Goal: Task Accomplishment & Management: Use online tool/utility

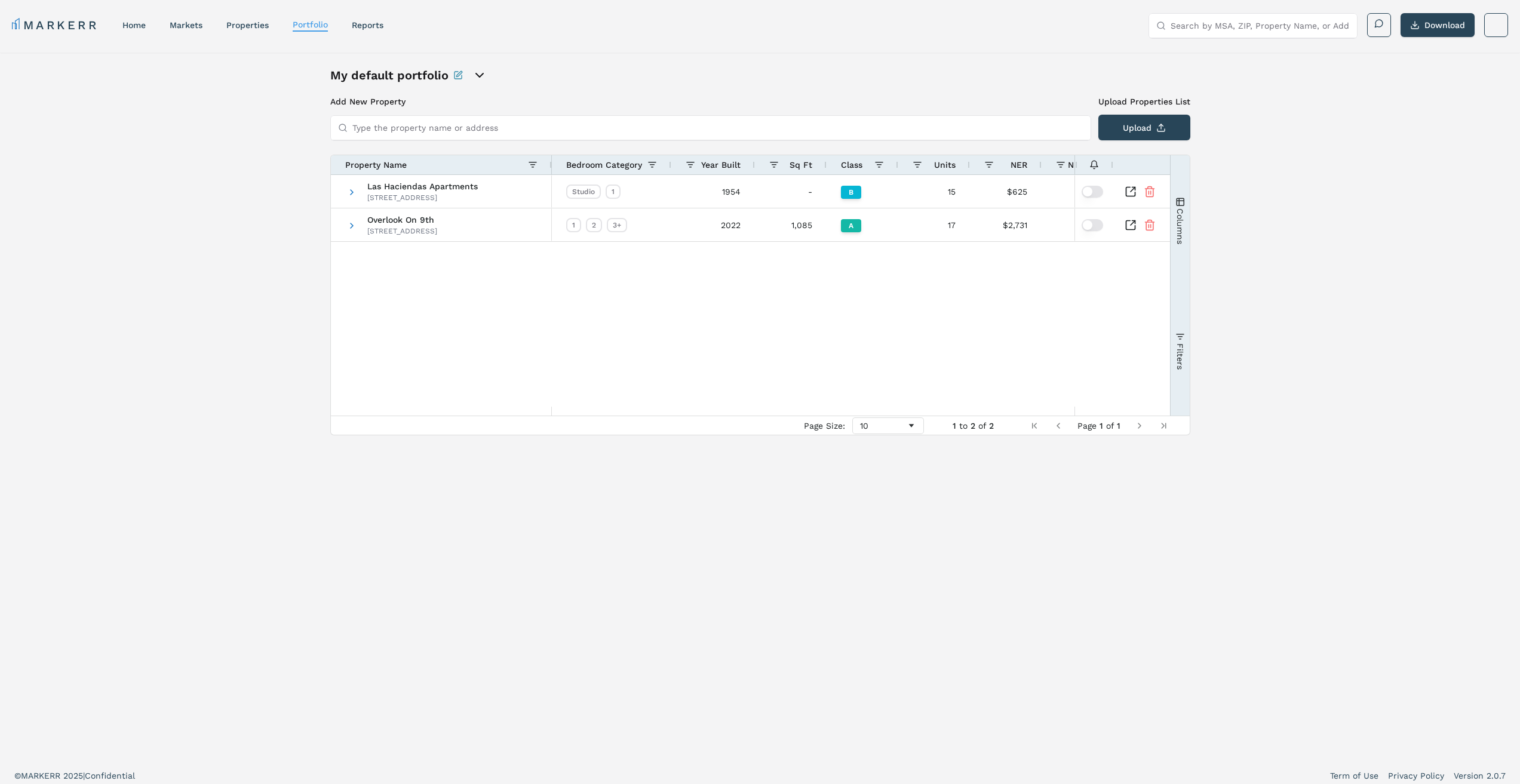
click at [195, 24] on link "markets" at bounding box center [186, 25] width 33 height 9
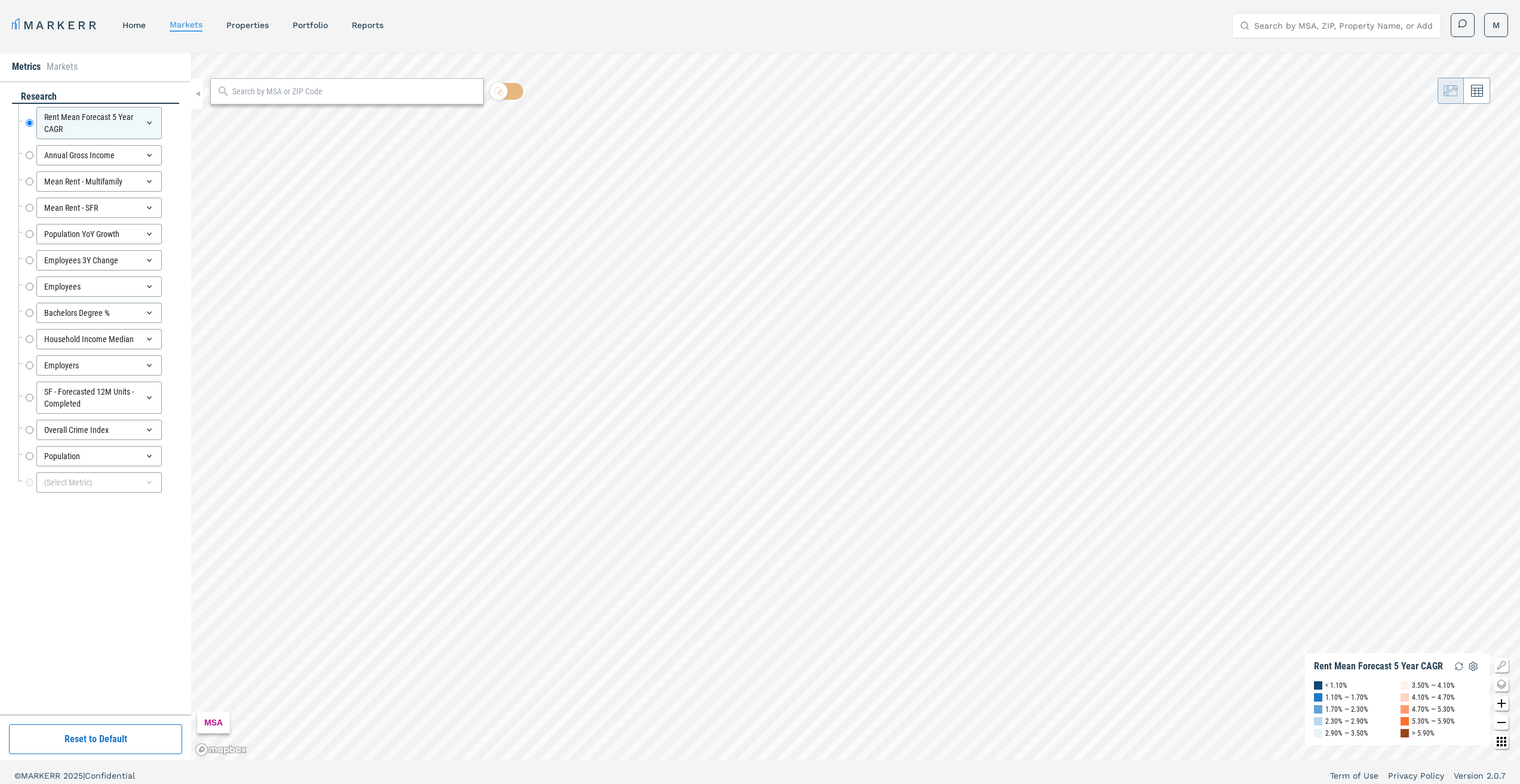
click at [379, 91] on input "text" at bounding box center [355, 91] width 245 height 13
type input "83646"
click at [357, 116] on span "83646, [GEOGRAPHIC_DATA], [US_STATE] ZIP" at bounding box center [347, 118] width 274 height 18
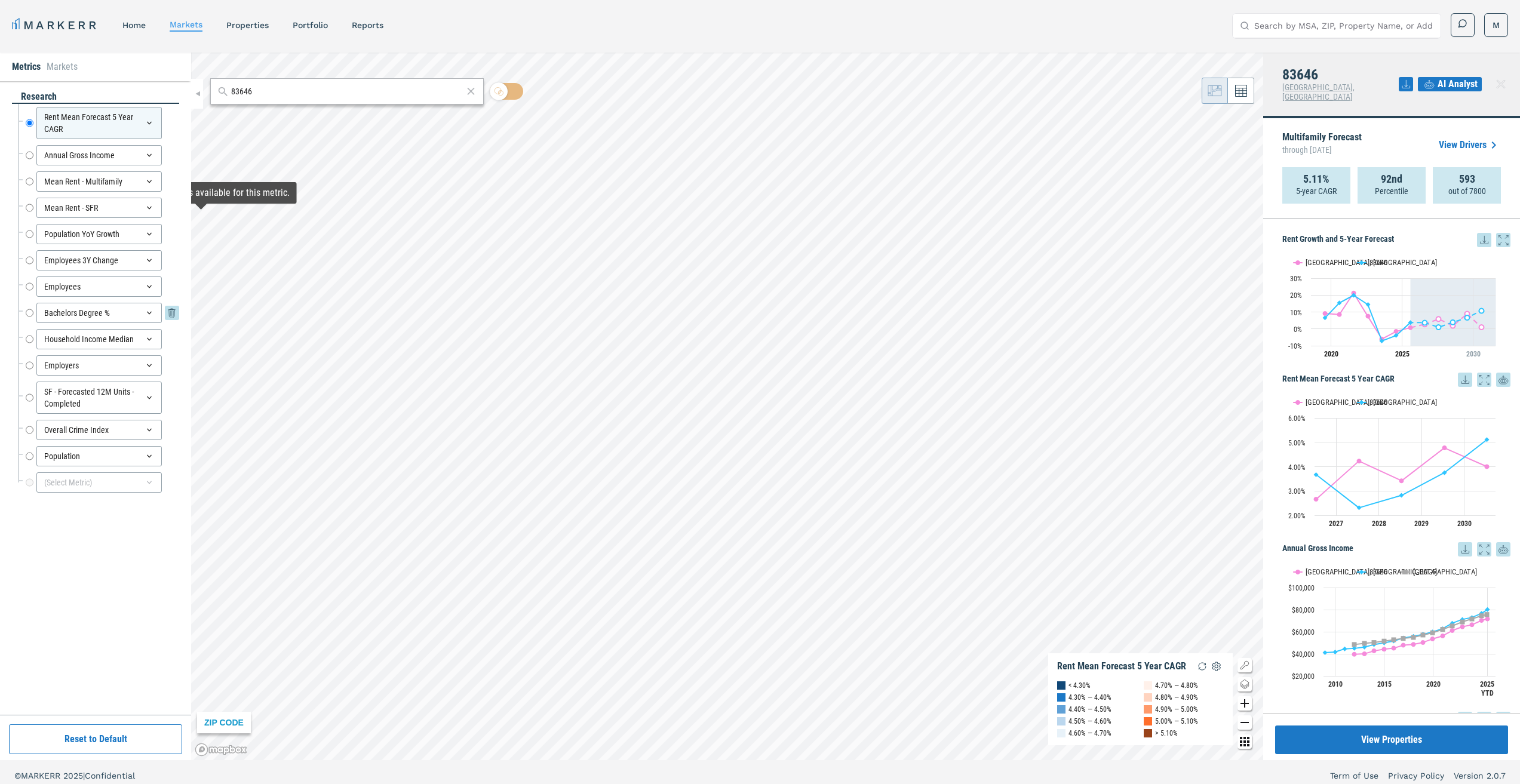
click at [28, 313] on input "Bachelors Degree %" at bounding box center [29, 313] width 8 height 21
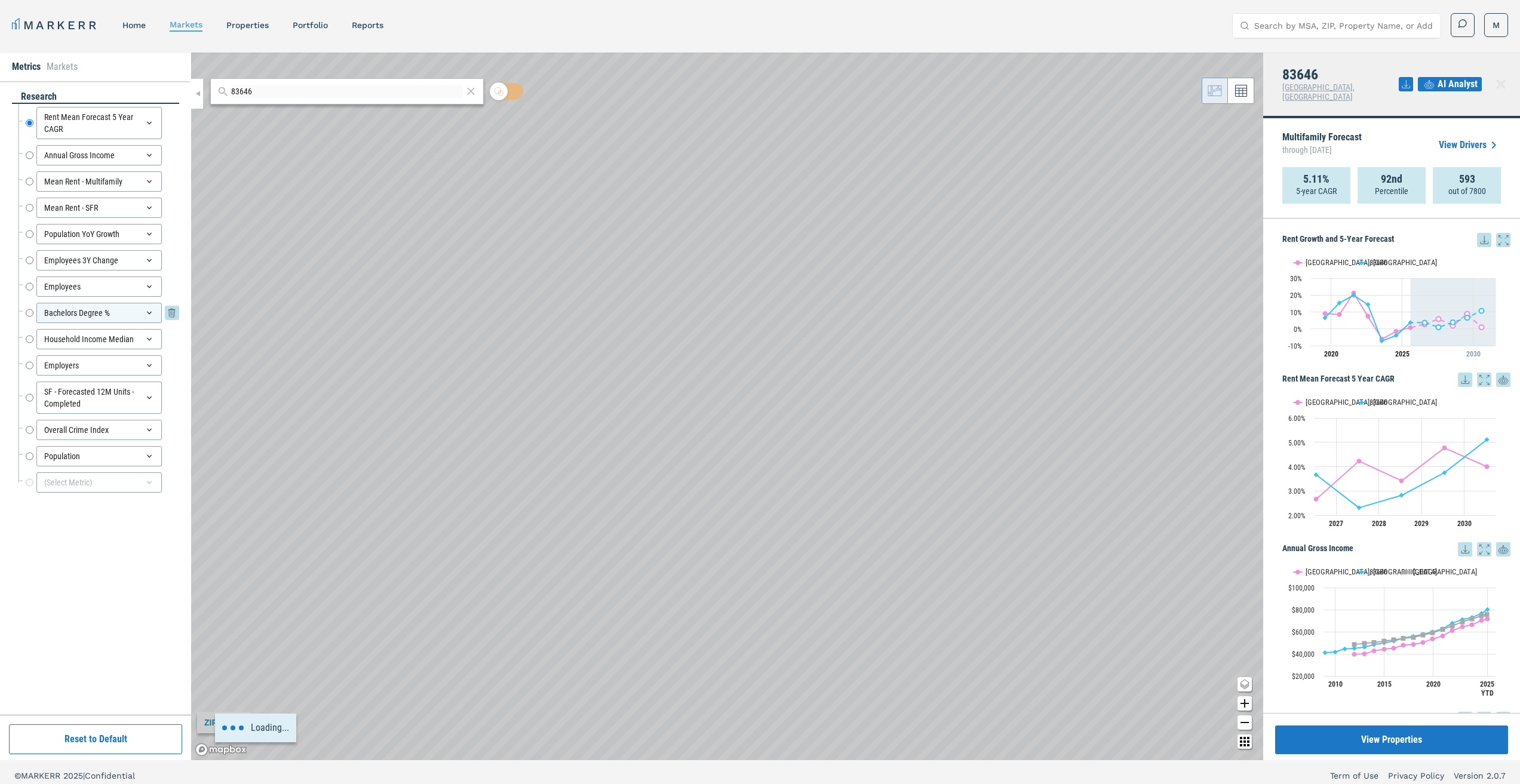
radio input "false"
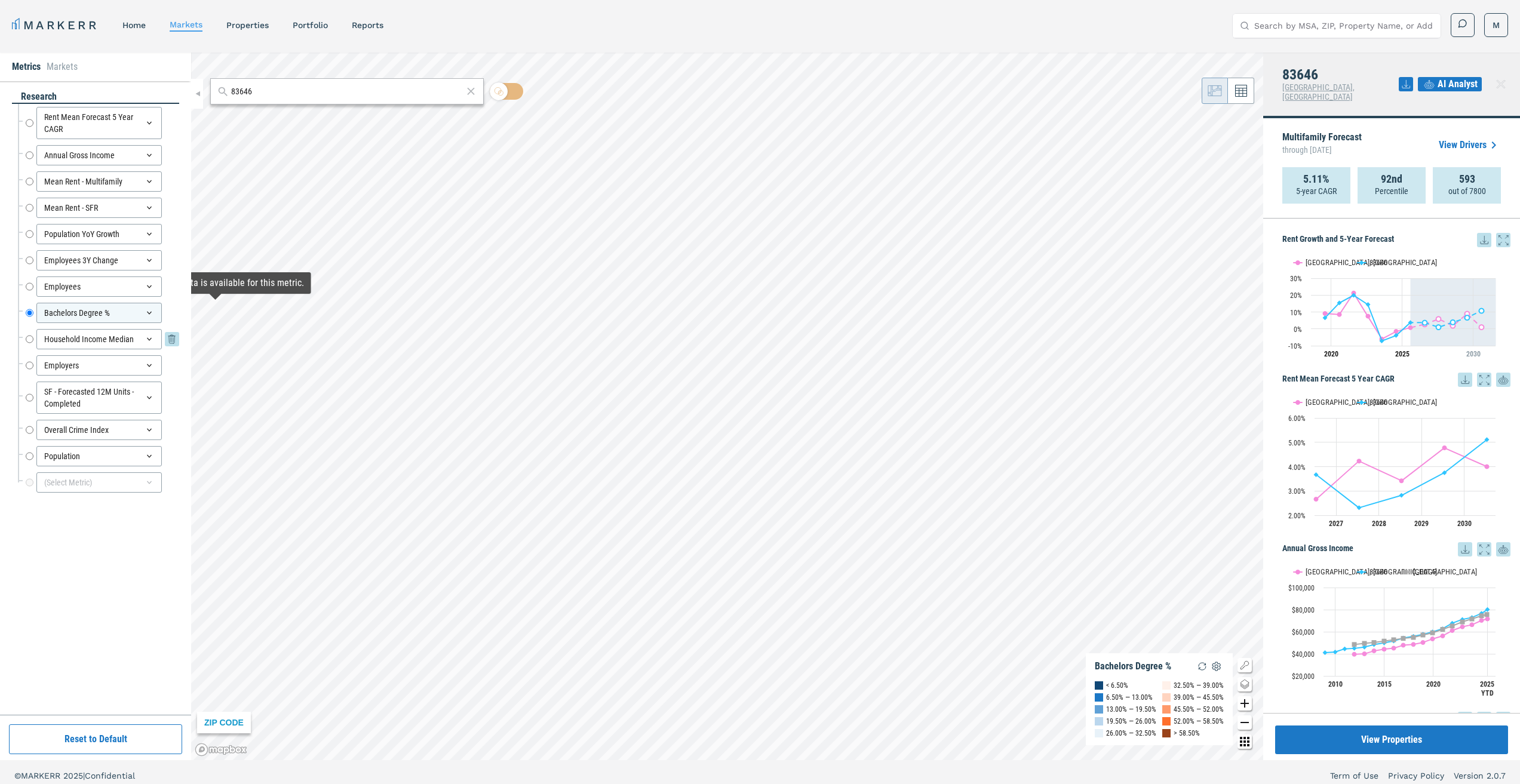
click at [26, 337] on input "Household Income Median" at bounding box center [29, 339] width 8 height 21
radio input "false"
radio input "true"
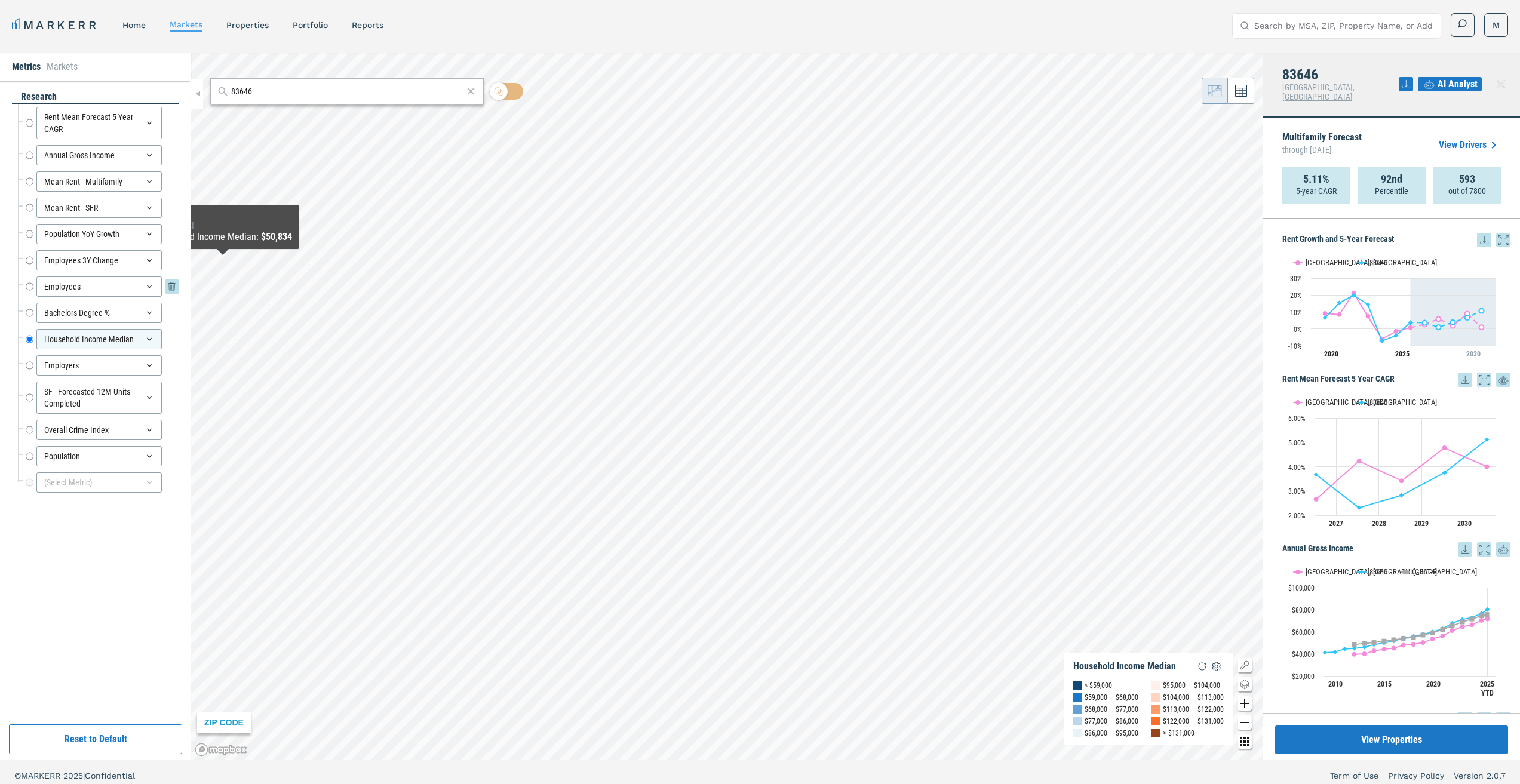
click at [26, 286] on input "Employees" at bounding box center [29, 286] width 8 height 21
radio input "true"
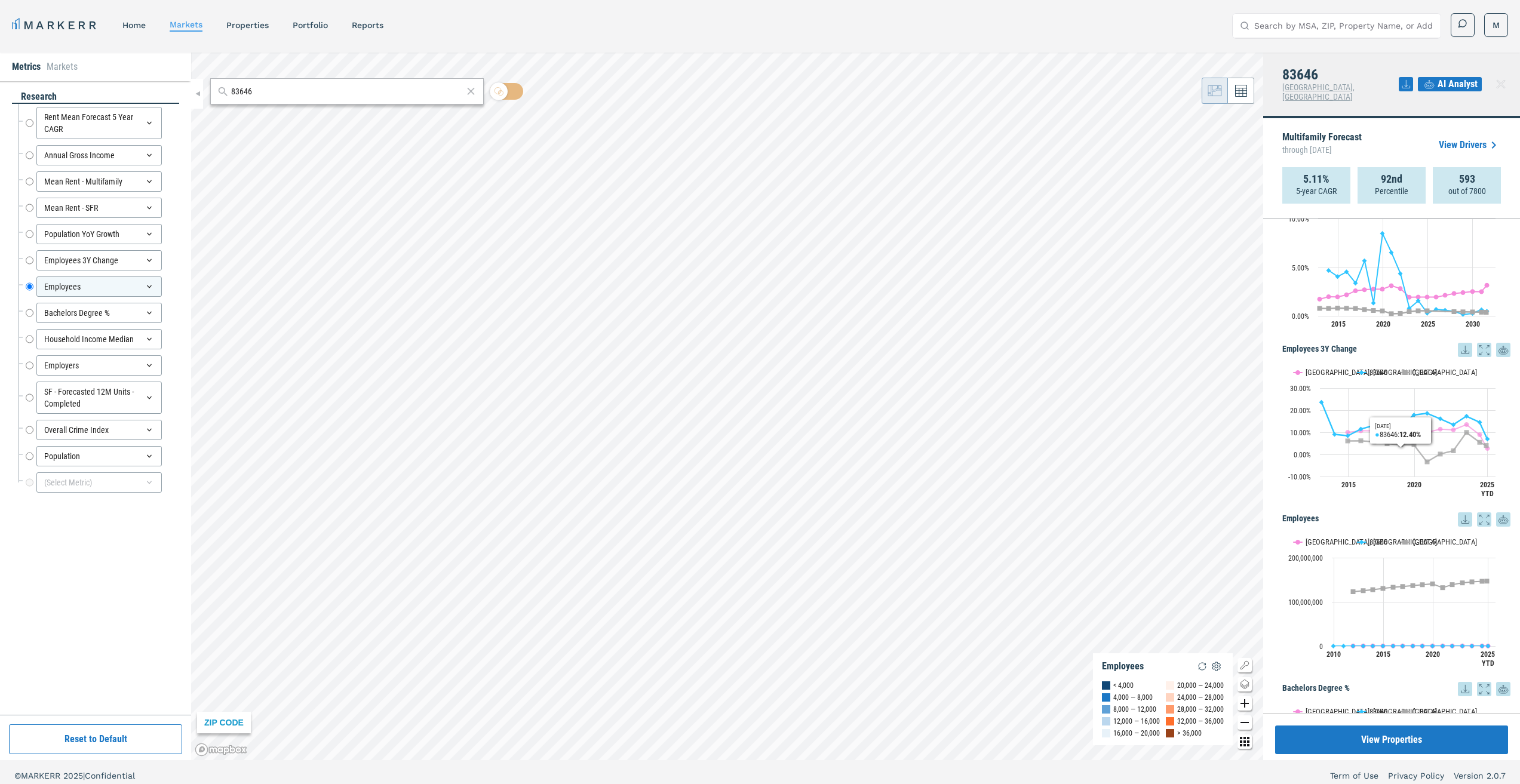
scroll to position [896, 0]
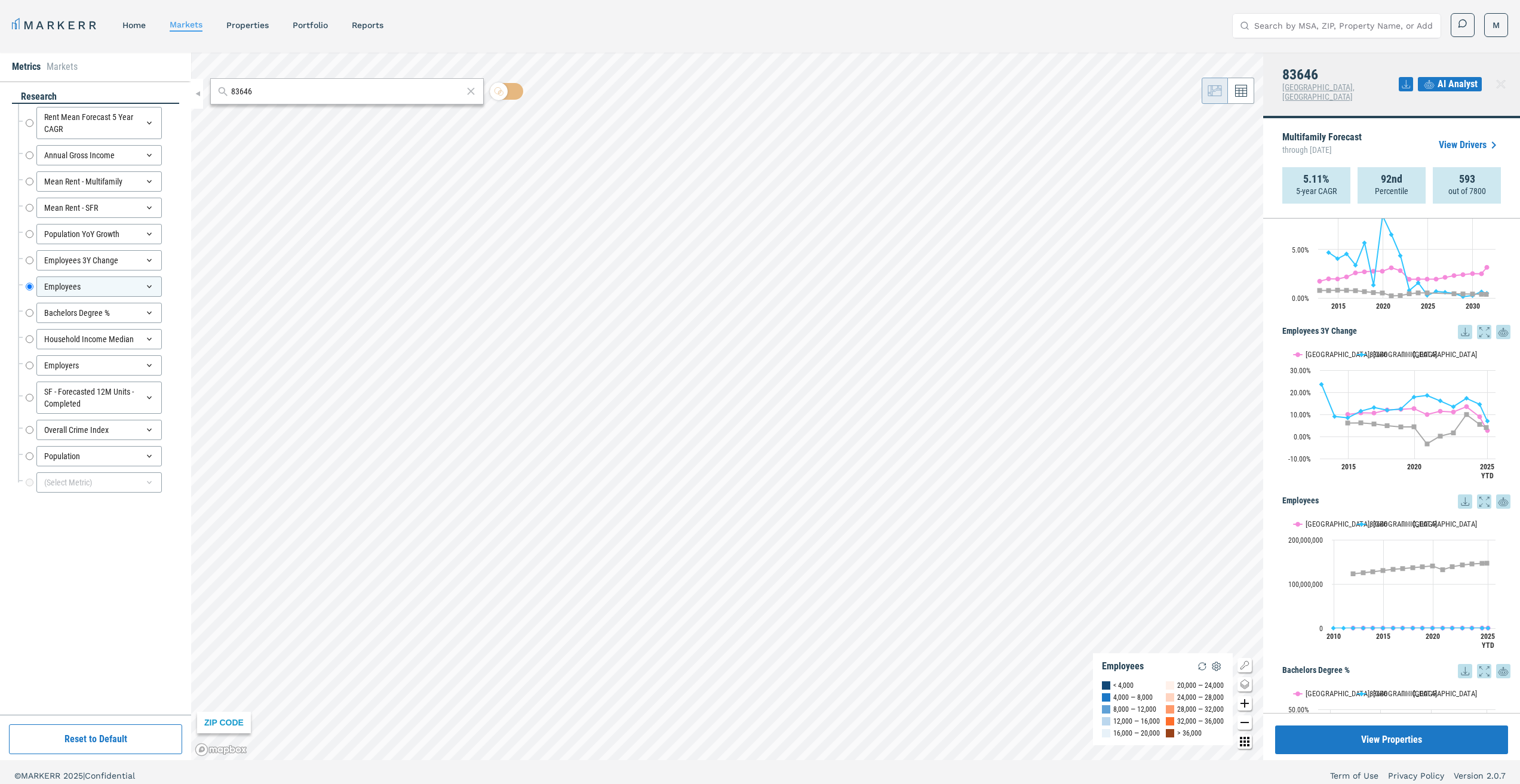
click at [1331, 350] on text "[GEOGRAPHIC_DATA], [GEOGRAPHIC_DATA]" at bounding box center [1370, 354] width 131 height 9
click at [1320, 340] on rect "Interactive chart" at bounding box center [1392, 413] width 219 height 150
click at [1324, 520] on text "[GEOGRAPHIC_DATA], [GEOGRAPHIC_DATA]" at bounding box center [1370, 524] width 131 height 9
click at [1414, 520] on button "Show USA" at bounding box center [1413, 524] width 25 height 9
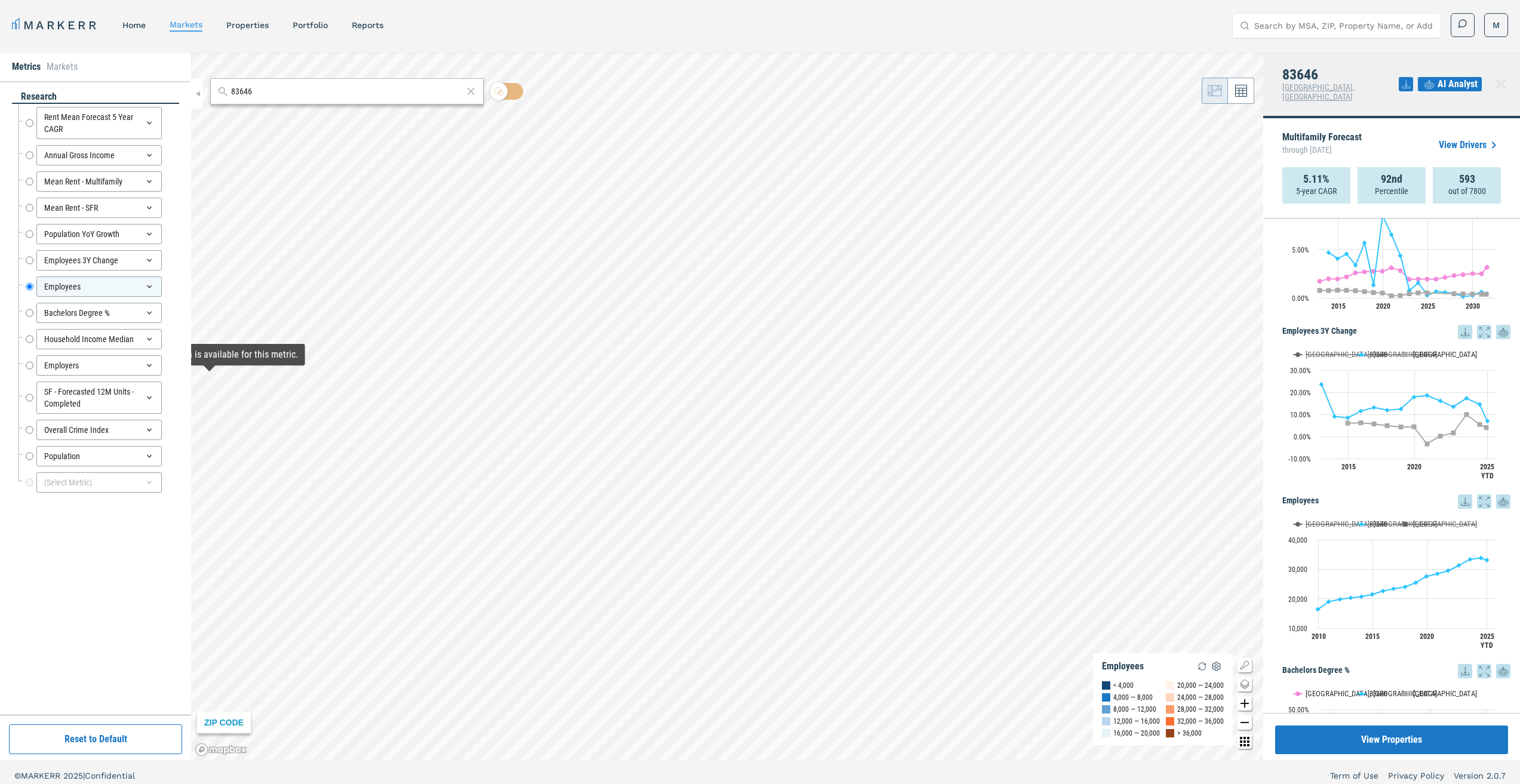
click at [86, 530] on div "research Rent Mean Forecast 5 Year CAGR Rent Mean Forecast 5 Year CAGR Annual G…" at bounding box center [96, 398] width 167 height 615
click at [30, 313] on input "Bachelors Degree %" at bounding box center [29, 313] width 8 height 21
radio input "false"
click at [32, 338] on input "Household Income Median" at bounding box center [29, 339] width 8 height 21
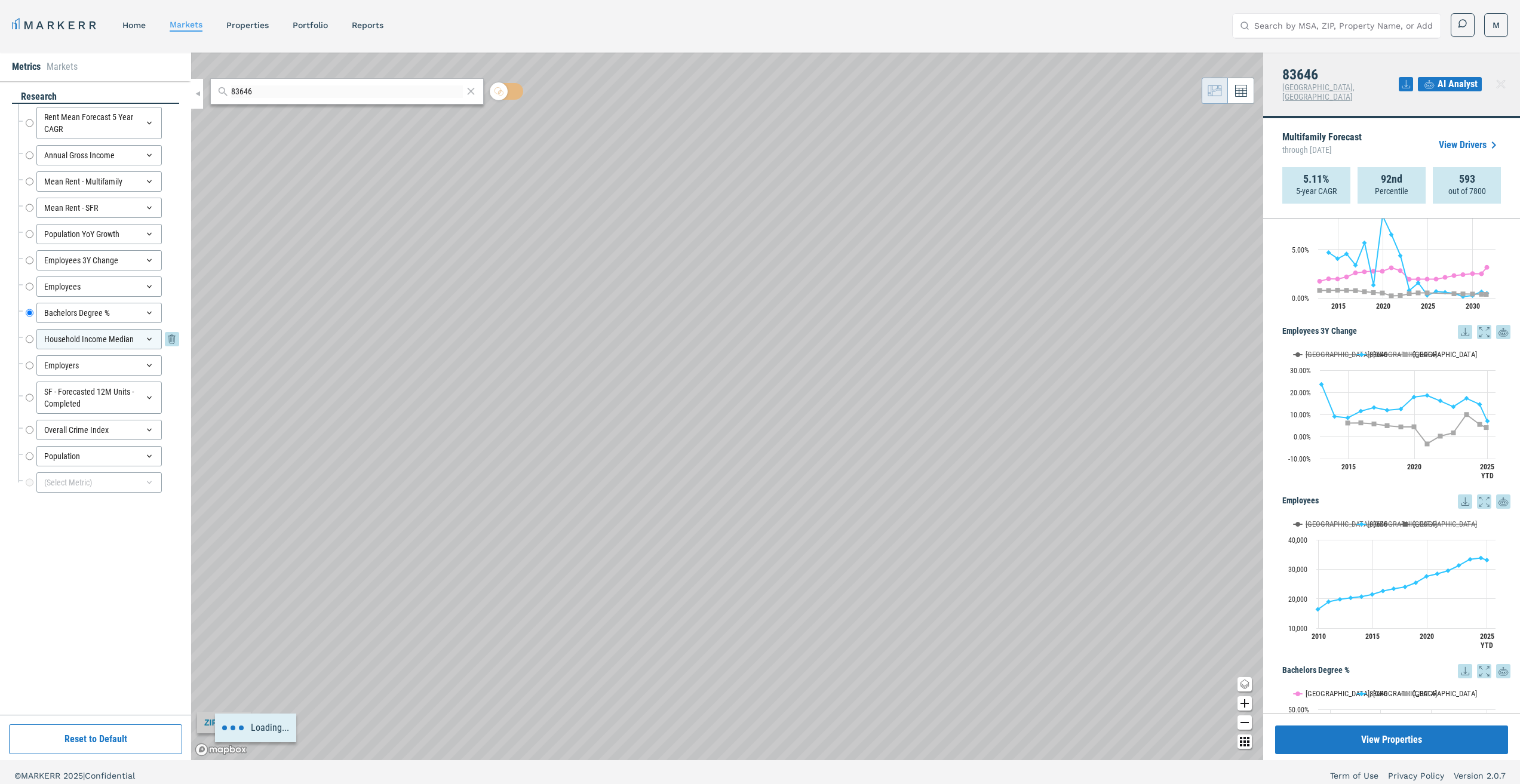
radio input "false"
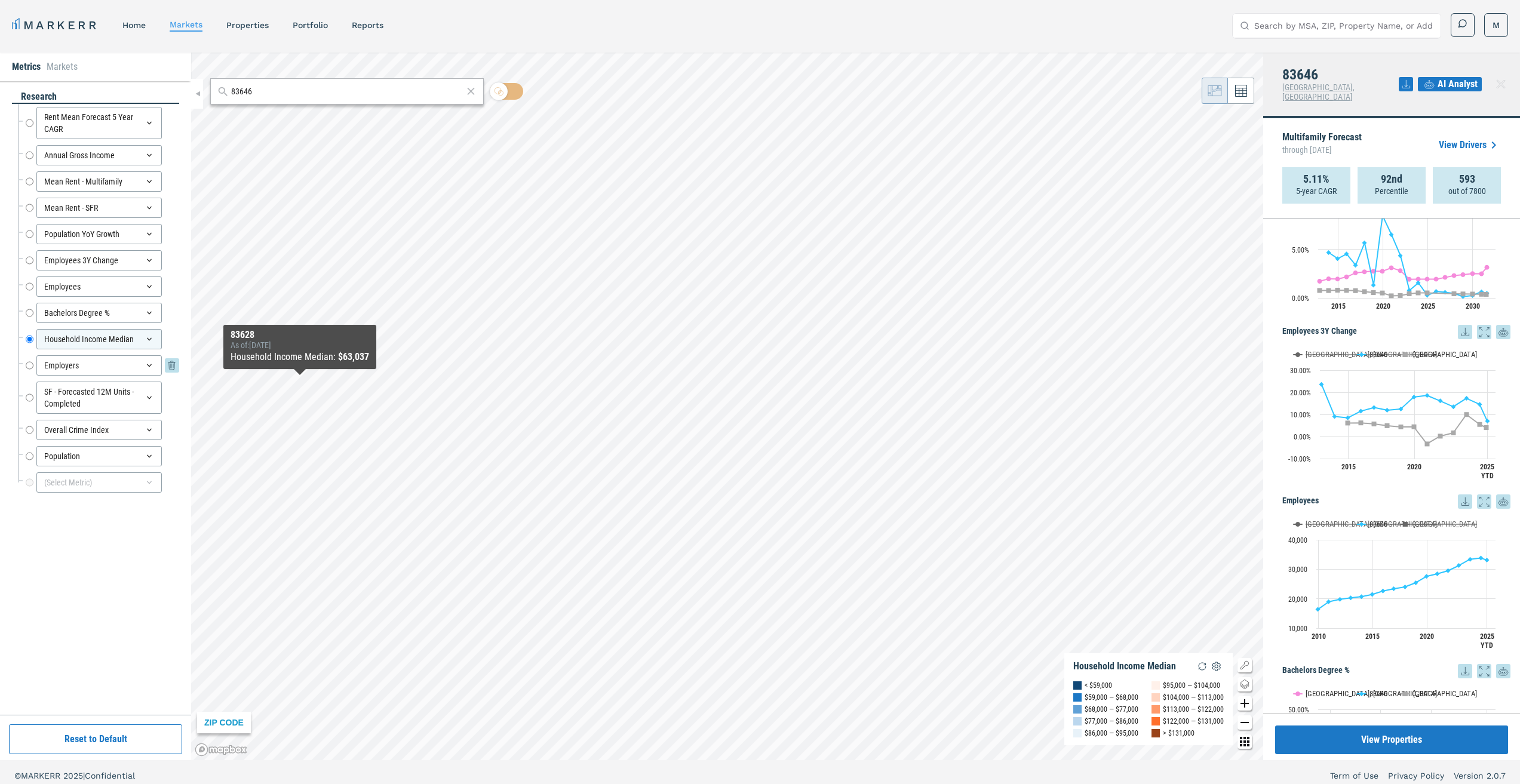
click at [30, 366] on input "Employers" at bounding box center [29, 365] width 8 height 21
radio input "false"
radio input "true"
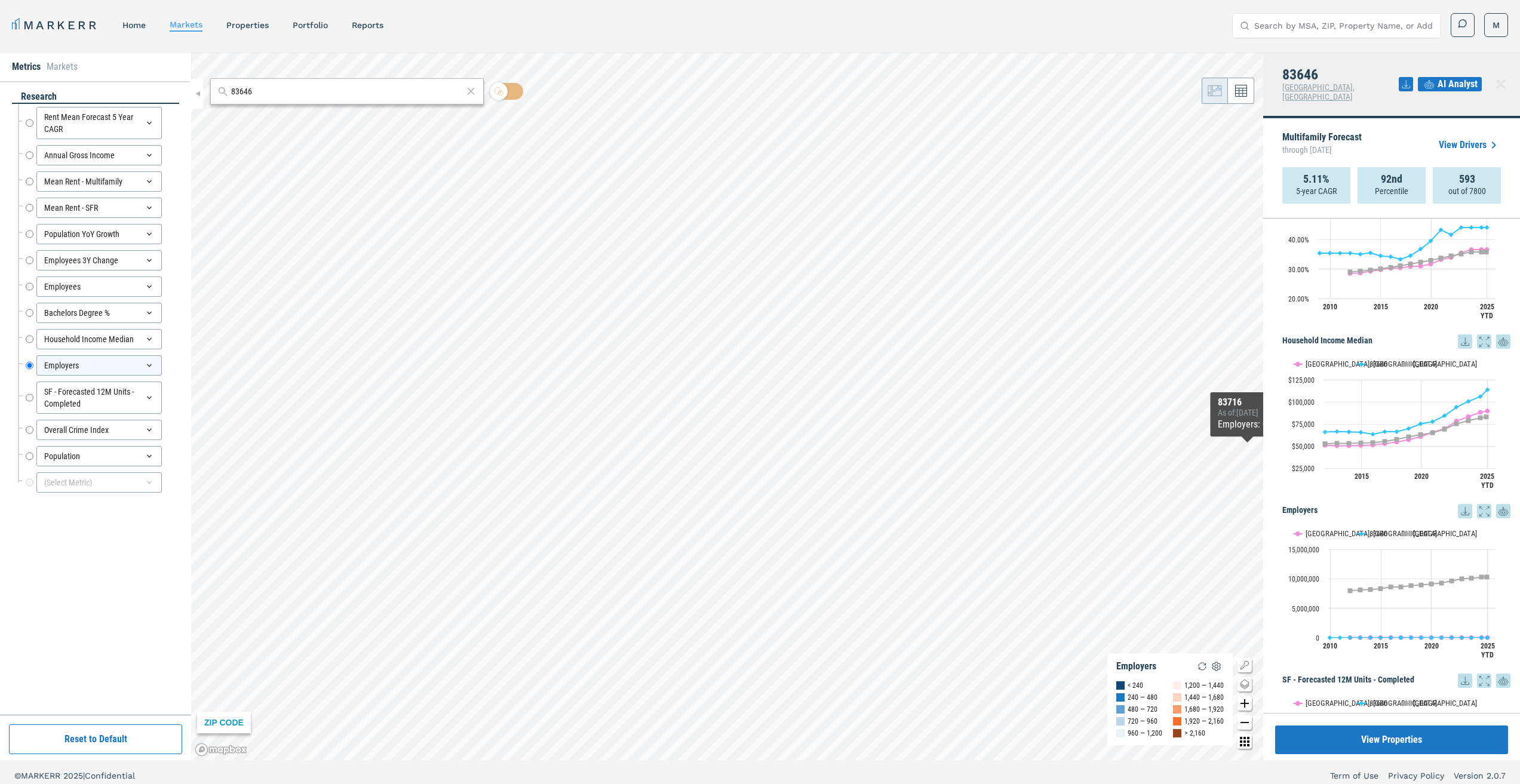
scroll to position [1373, 0]
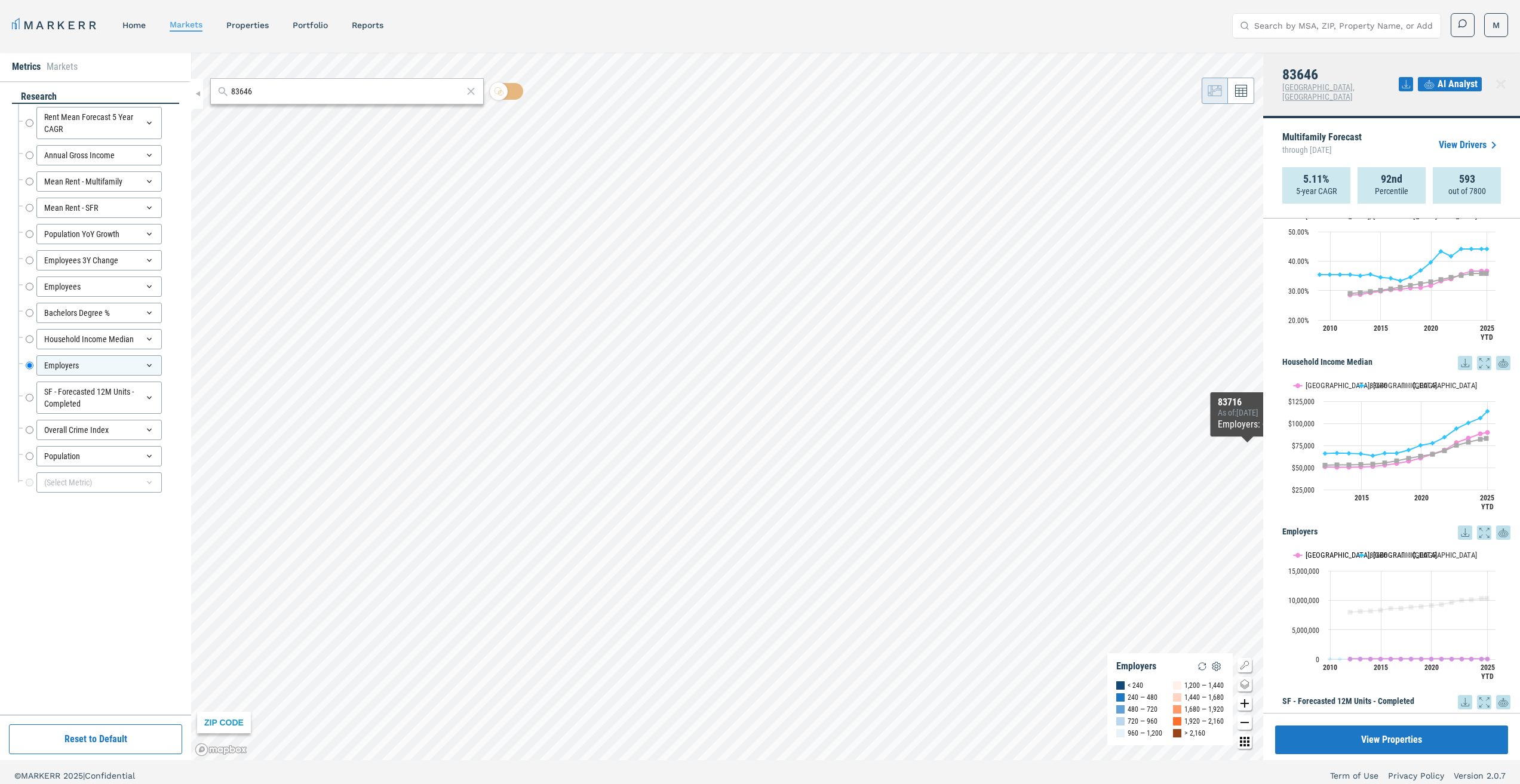
click at [1320, 551] on text "[GEOGRAPHIC_DATA], [GEOGRAPHIC_DATA]" at bounding box center [1370, 555] width 131 height 9
click at [1378, 551] on button "Show 83646" at bounding box center [1373, 555] width 31 height 9
click at [1402, 551] on button "Show USA" at bounding box center [1413, 555] width 25 height 9
click at [1373, 551] on button "Show 83646" at bounding box center [1373, 555] width 31 height 9
